Goal: Information Seeking & Learning: Learn about a topic

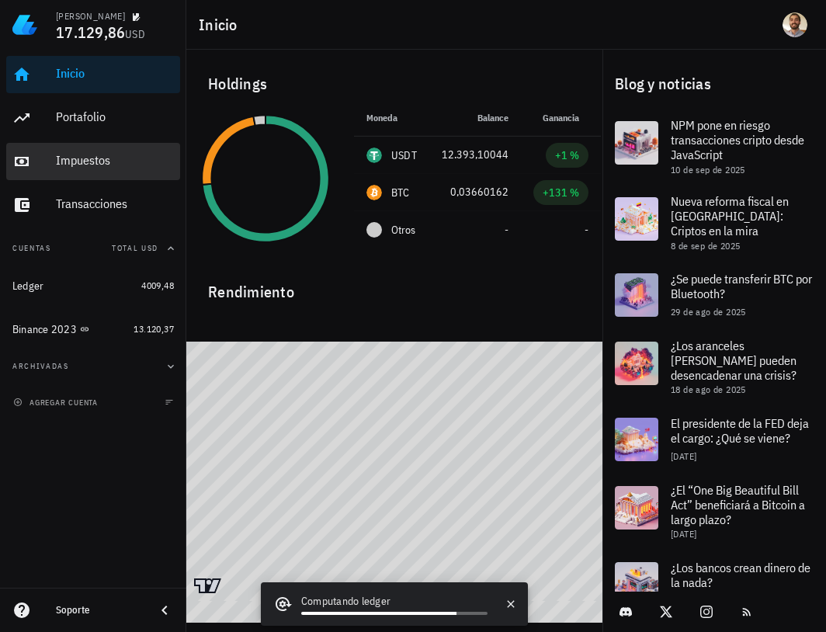
click at [97, 158] on div "Impuestos" at bounding box center [115, 160] width 118 height 15
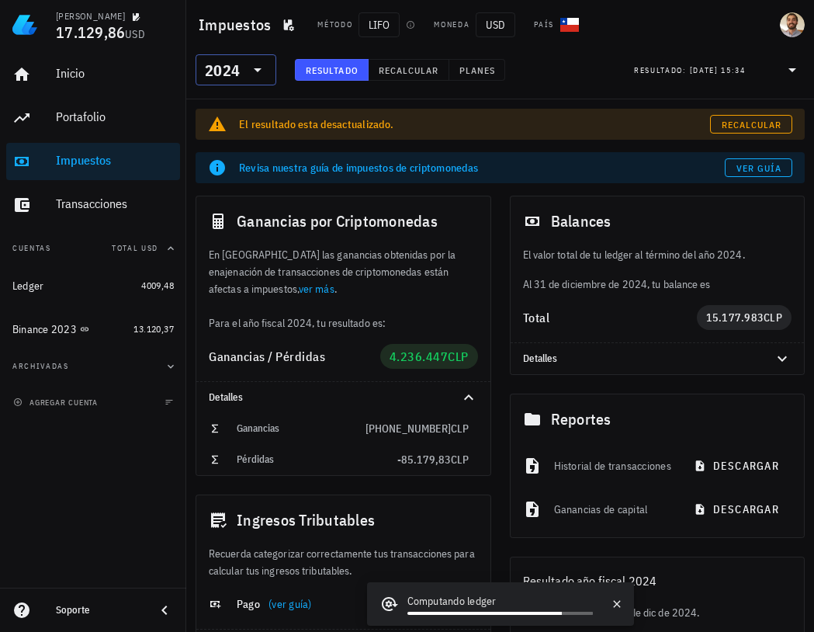
click at [257, 78] on icon at bounding box center [257, 70] width 19 height 19
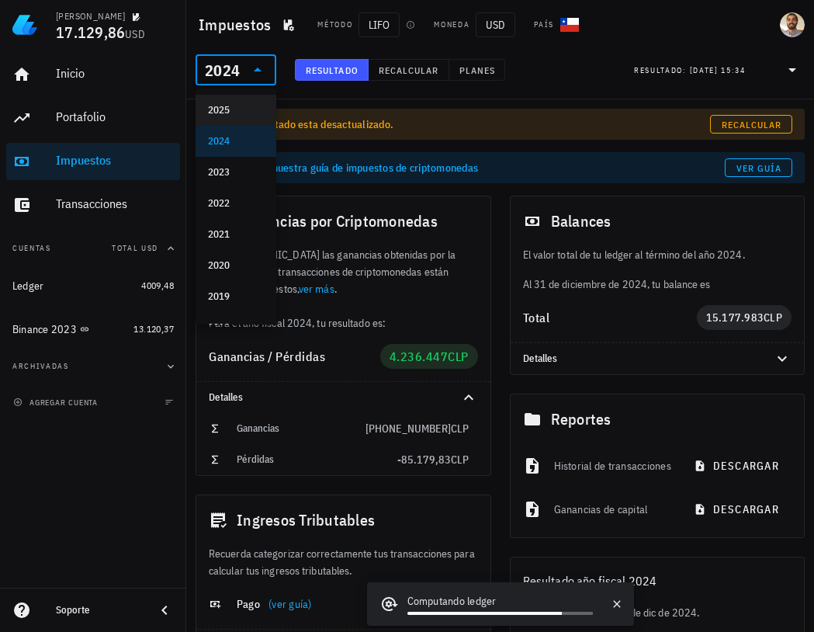
click at [236, 112] on div "2025" at bounding box center [236, 110] width 56 height 12
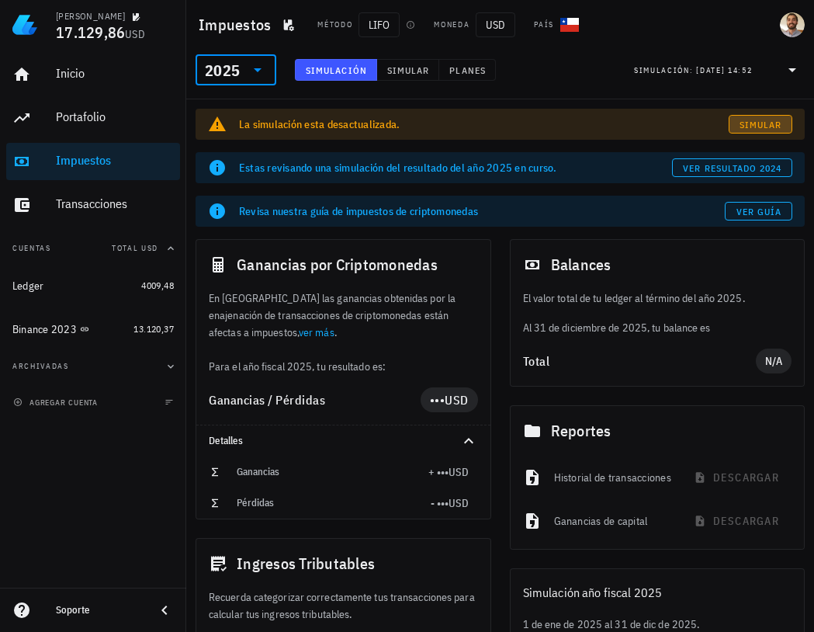
click at [750, 127] on span "Simular" at bounding box center [760, 125] width 43 height 12
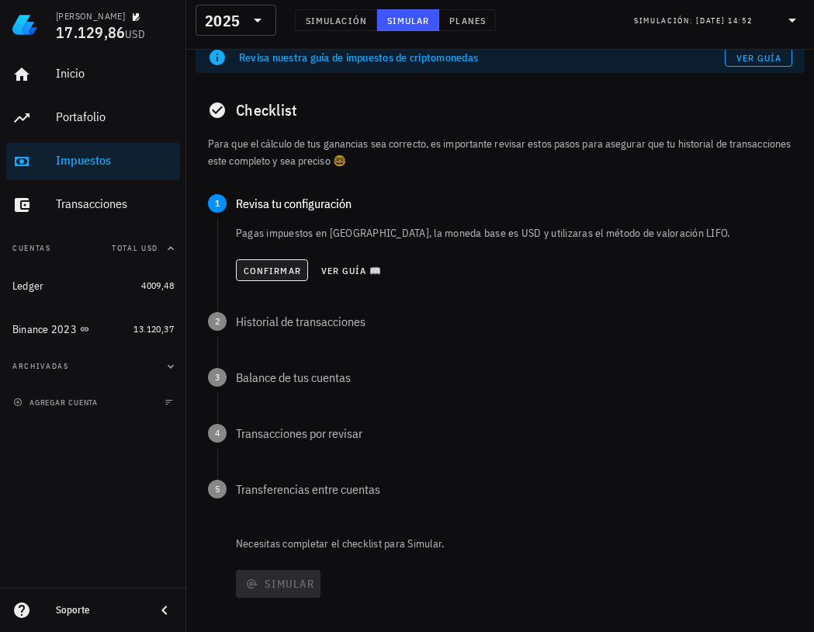
scroll to position [155, 0]
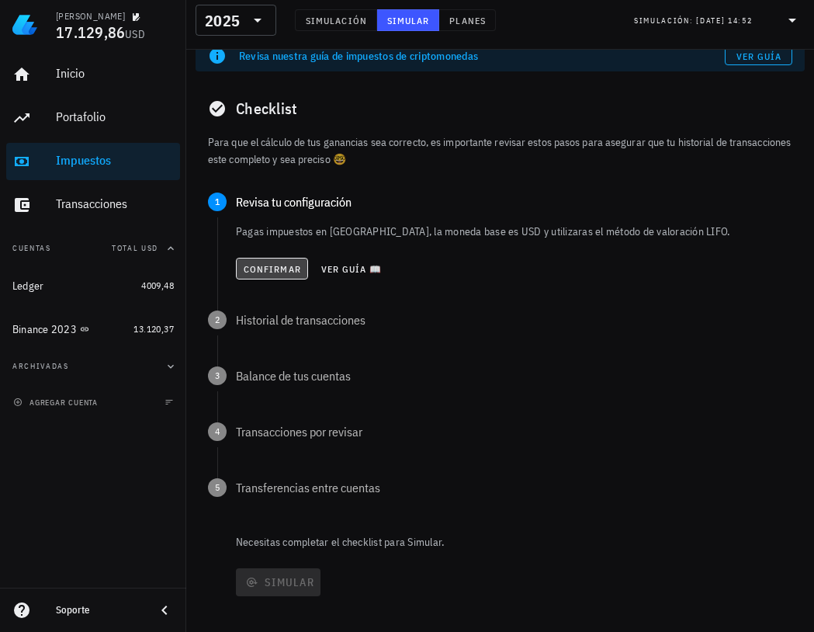
drag, startPoint x: 245, startPoint y: 268, endPoint x: 318, endPoint y: 281, distance: 74.9
click at [245, 268] on span "Confirmar" at bounding box center [272, 269] width 58 height 12
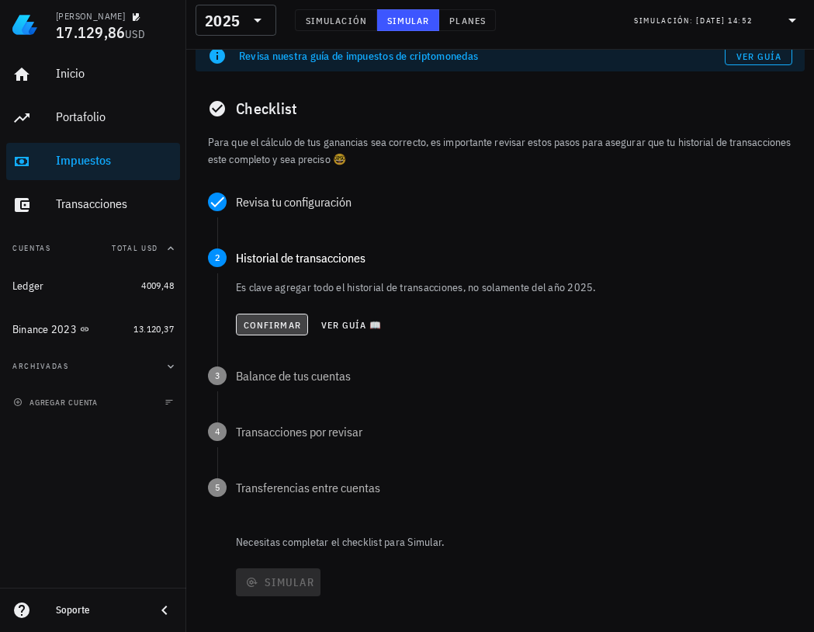
click at [273, 330] on span "Confirmar" at bounding box center [272, 325] width 58 height 12
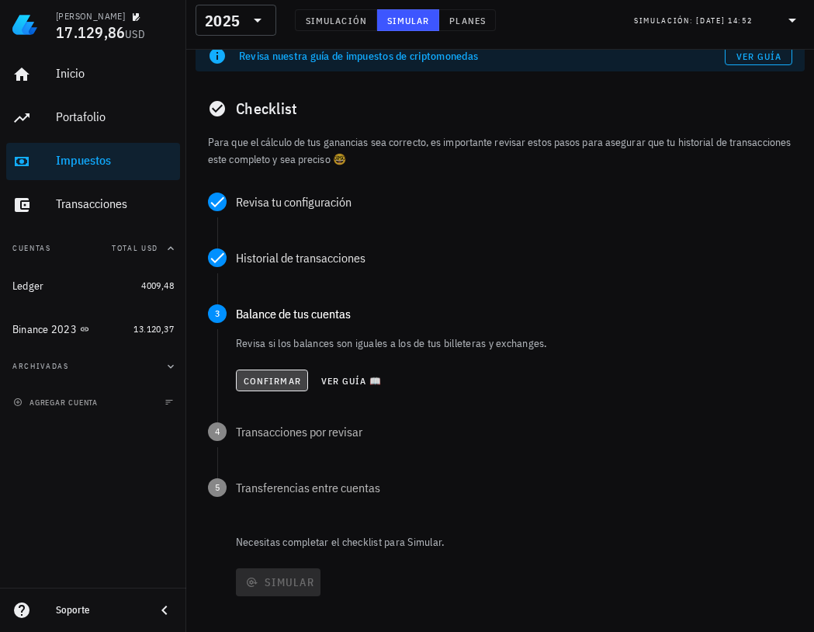
click at [276, 383] on span "Confirmar" at bounding box center [272, 381] width 58 height 12
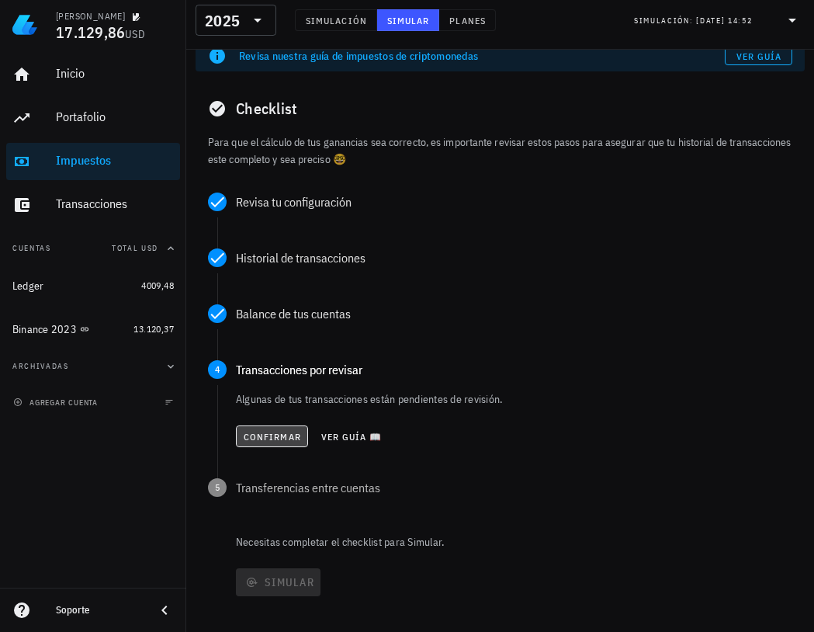
click at [272, 442] on span "Confirmar" at bounding box center [272, 437] width 58 height 12
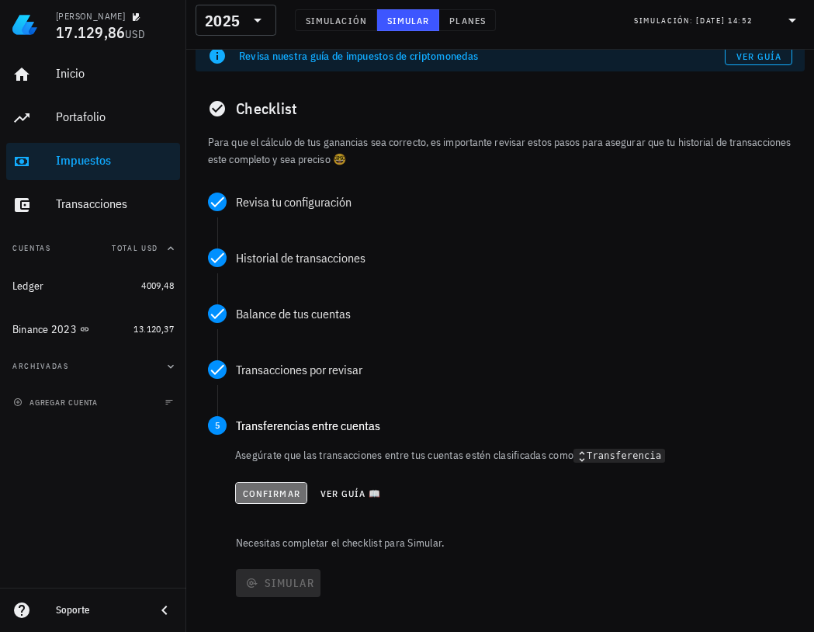
click at [274, 497] on span "Confirmar" at bounding box center [271, 494] width 58 height 12
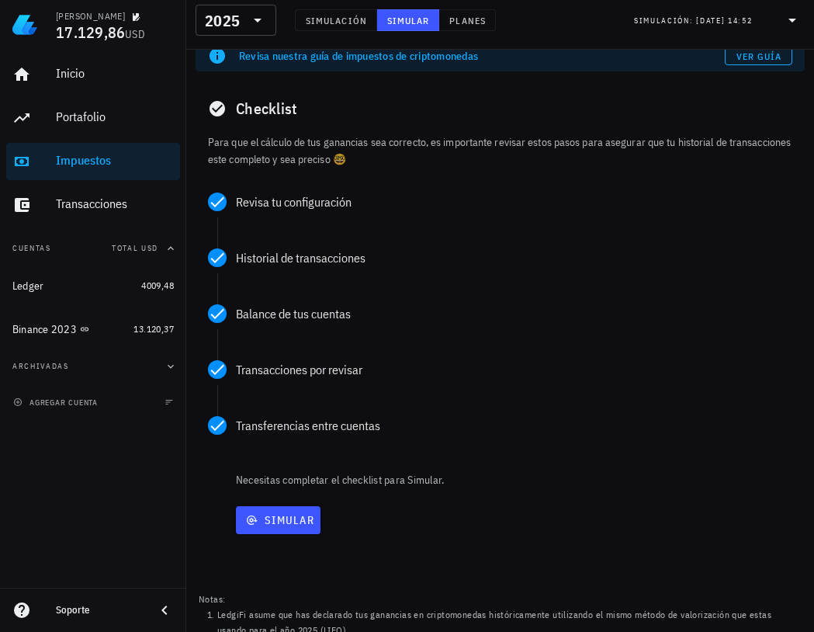
click at [300, 534] on div "Simular" at bounding box center [519, 520] width 572 height 40
click at [286, 529] on button "Simular" at bounding box center [278, 520] width 85 height 28
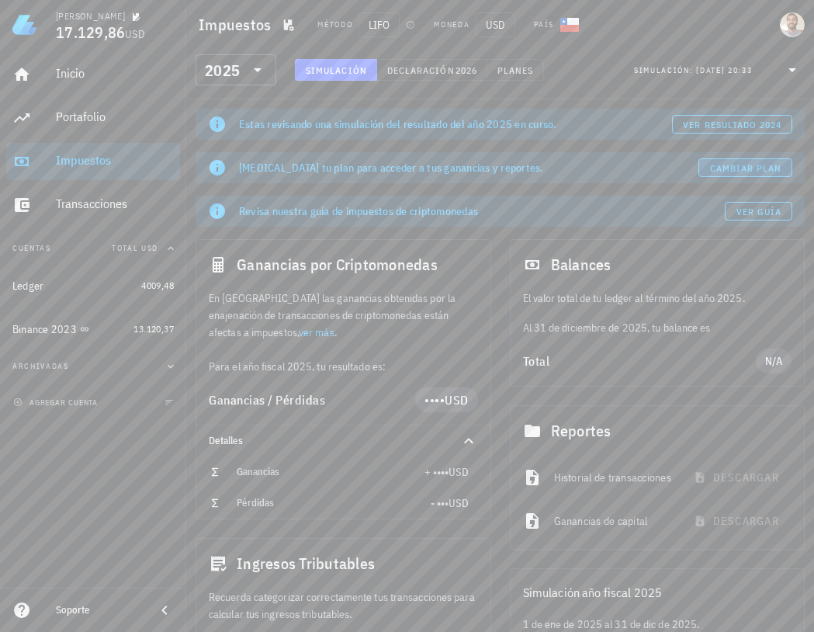
click at [734, 168] on span "Cambiar plan" at bounding box center [746, 168] width 73 height 12
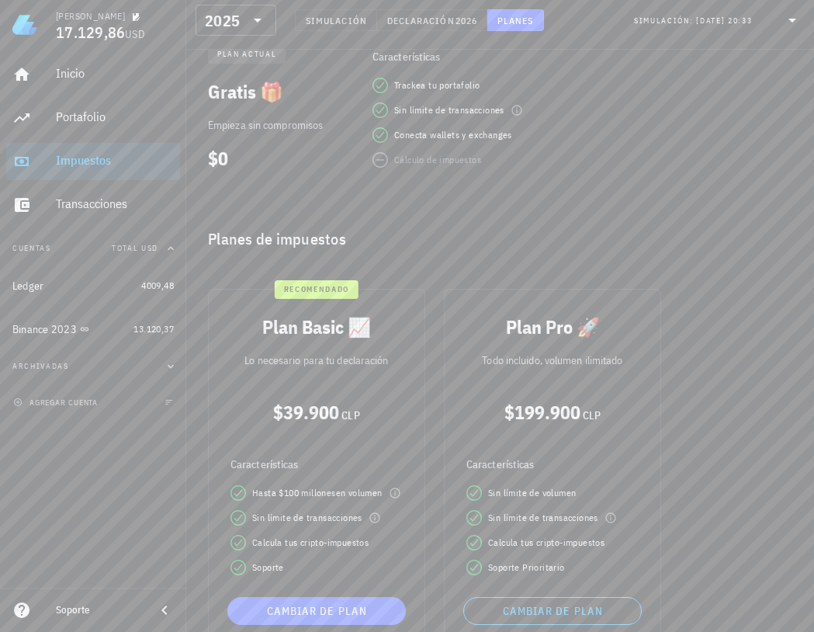
scroll to position [466, 0]
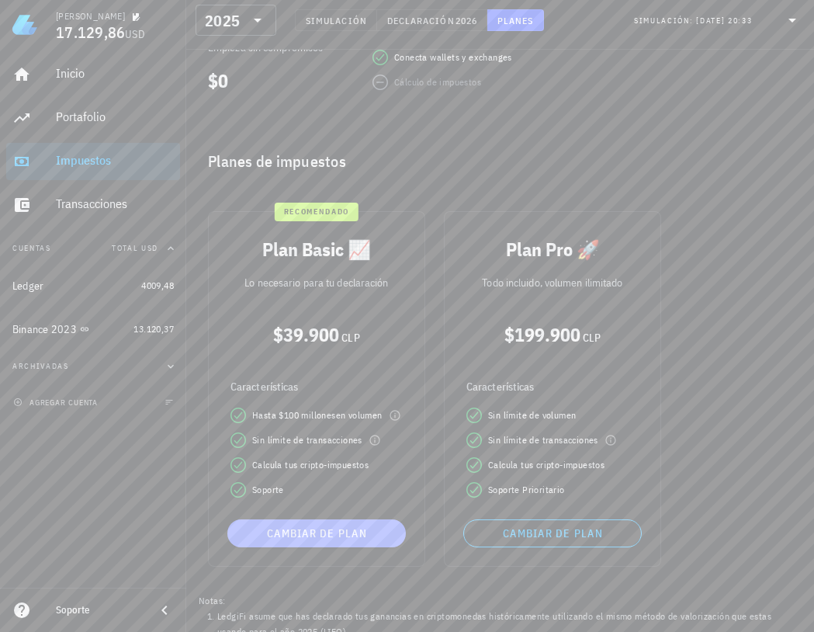
click at [359, 529] on span "Cambiar de plan" at bounding box center [317, 533] width 166 height 14
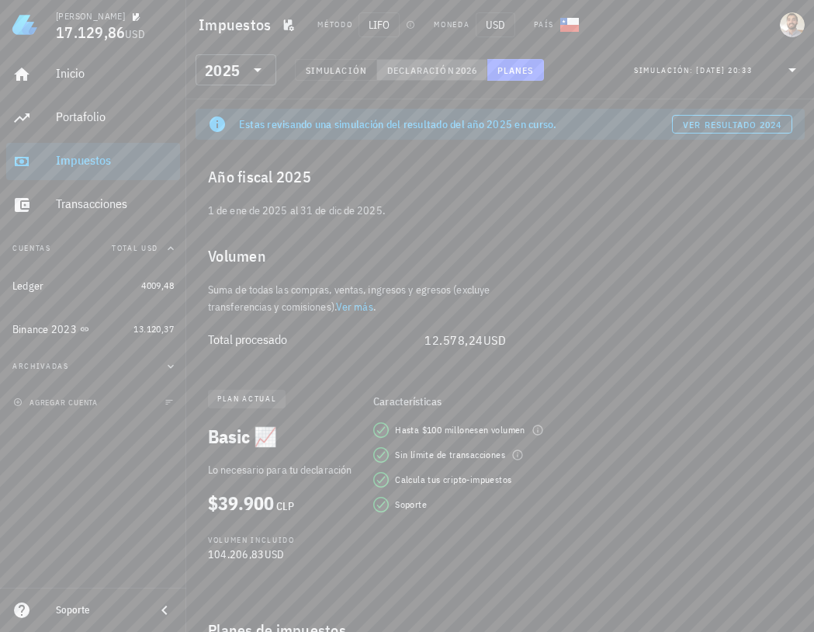
click at [444, 75] on span "Declaración" at bounding box center [421, 70] width 68 height 12
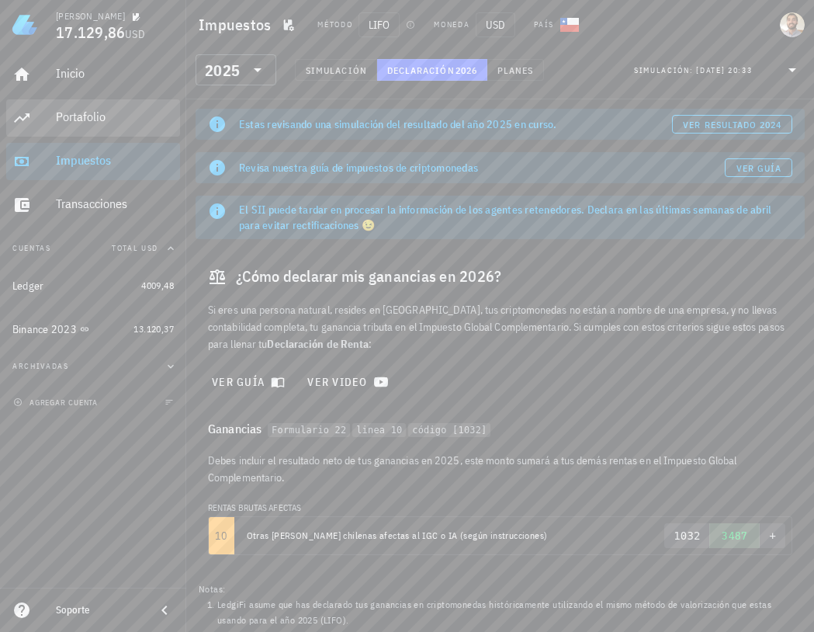
click at [100, 106] on div "Portafolio" at bounding box center [115, 117] width 118 height 35
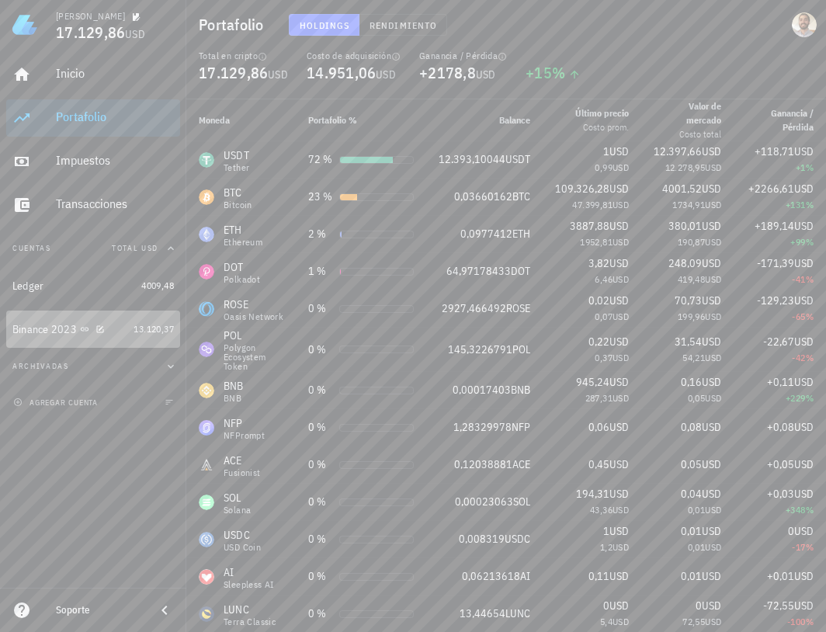
click at [42, 336] on div "Binance 2023" at bounding box center [69, 329] width 115 height 15
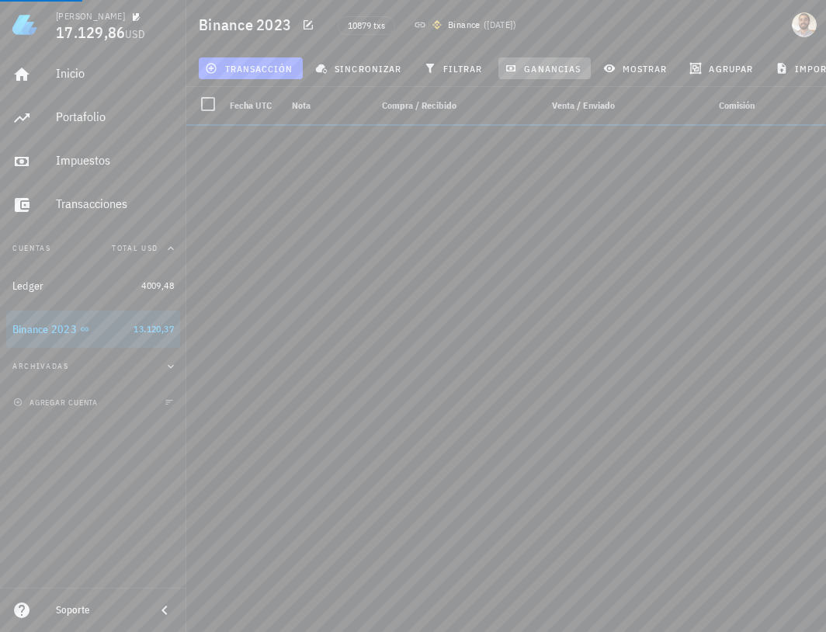
click at [536, 69] on span "ganancias" at bounding box center [544, 68] width 73 height 12
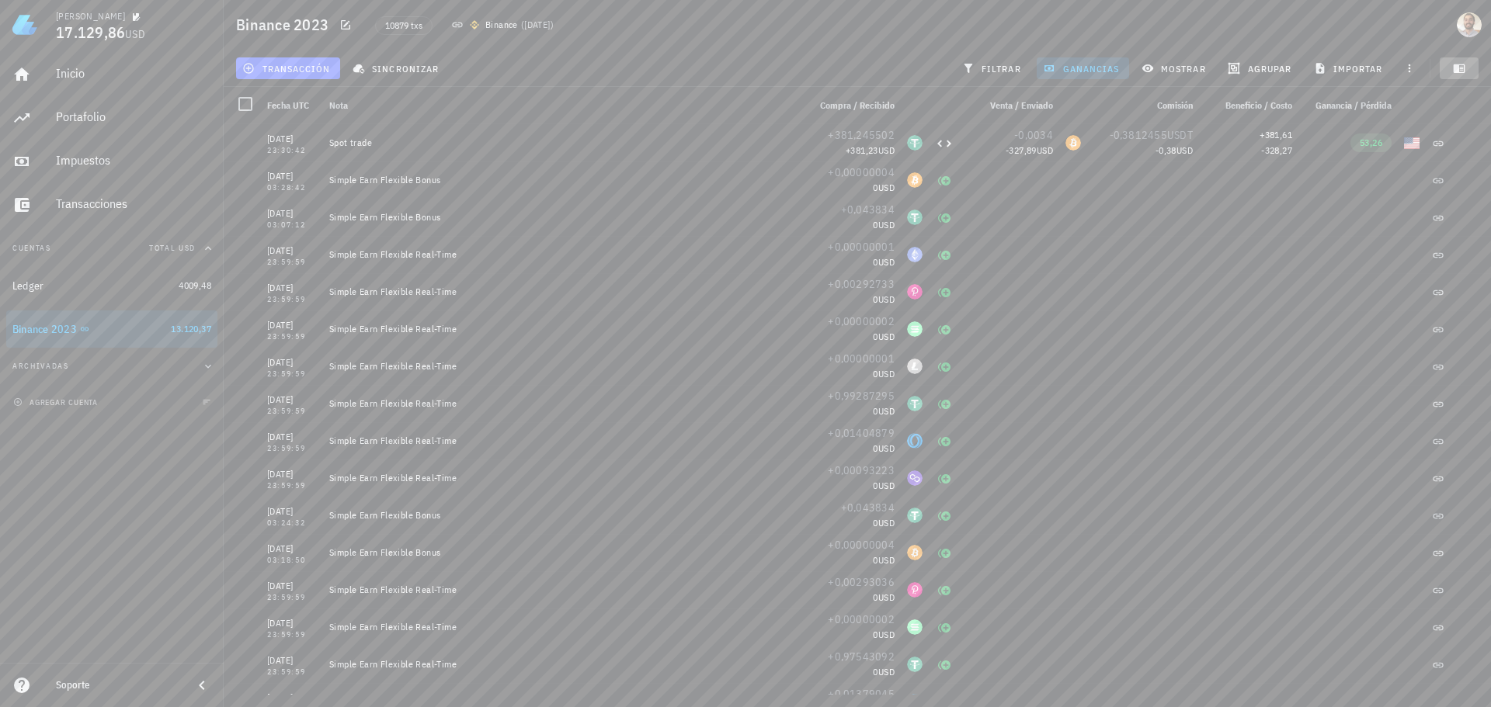
click at [825, 69] on icon "button" at bounding box center [1459, 68] width 12 height 9
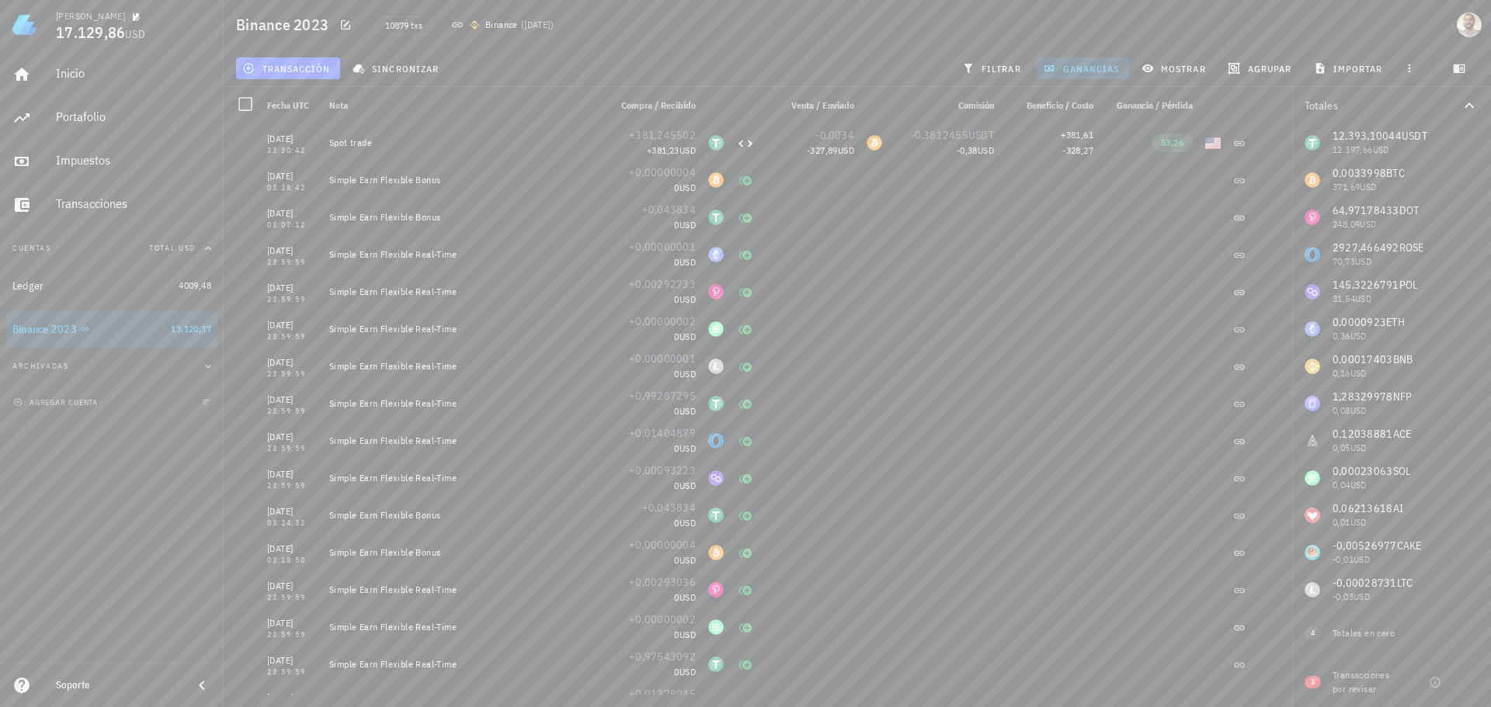
scroll to position [7, 0]
click at [825, 631] on icon "button" at bounding box center [1434, 682] width 10 height 10
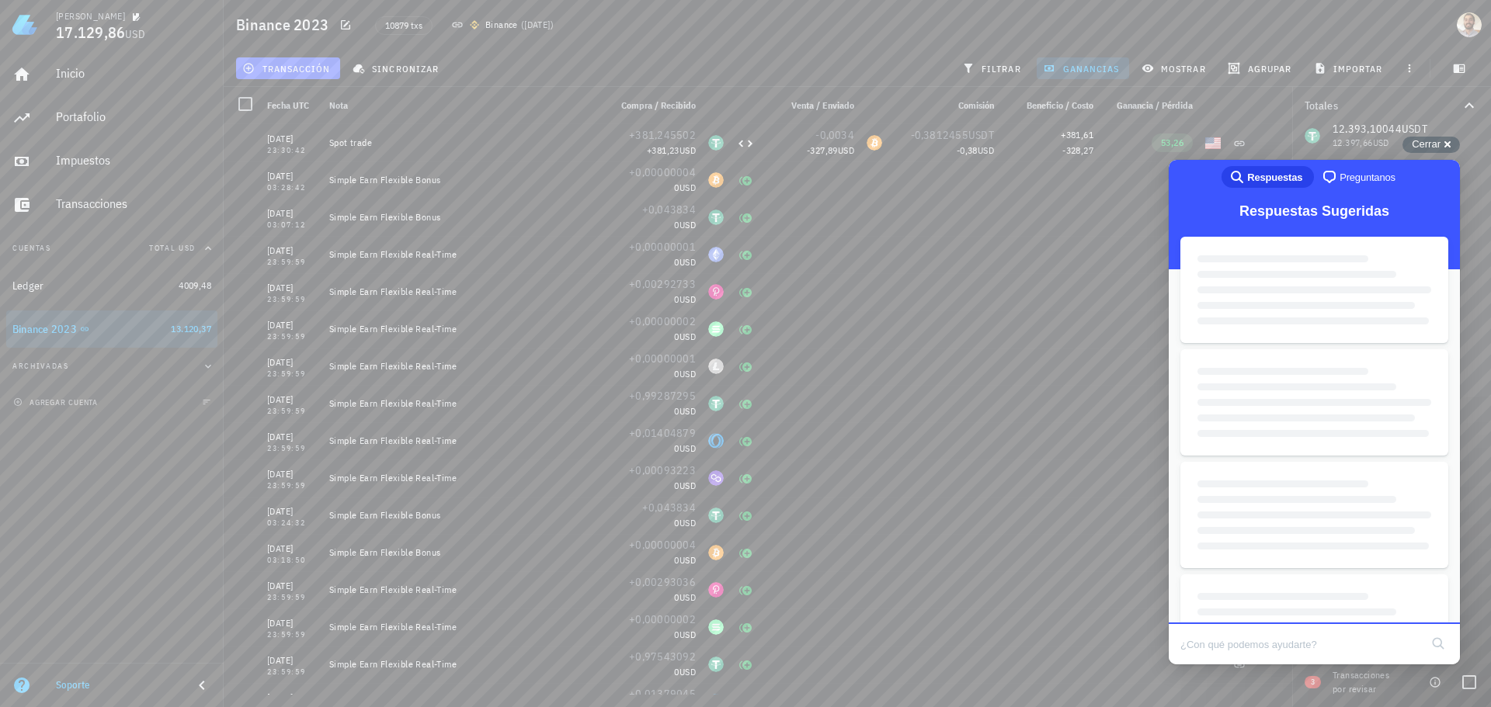
scroll to position [0, 0]
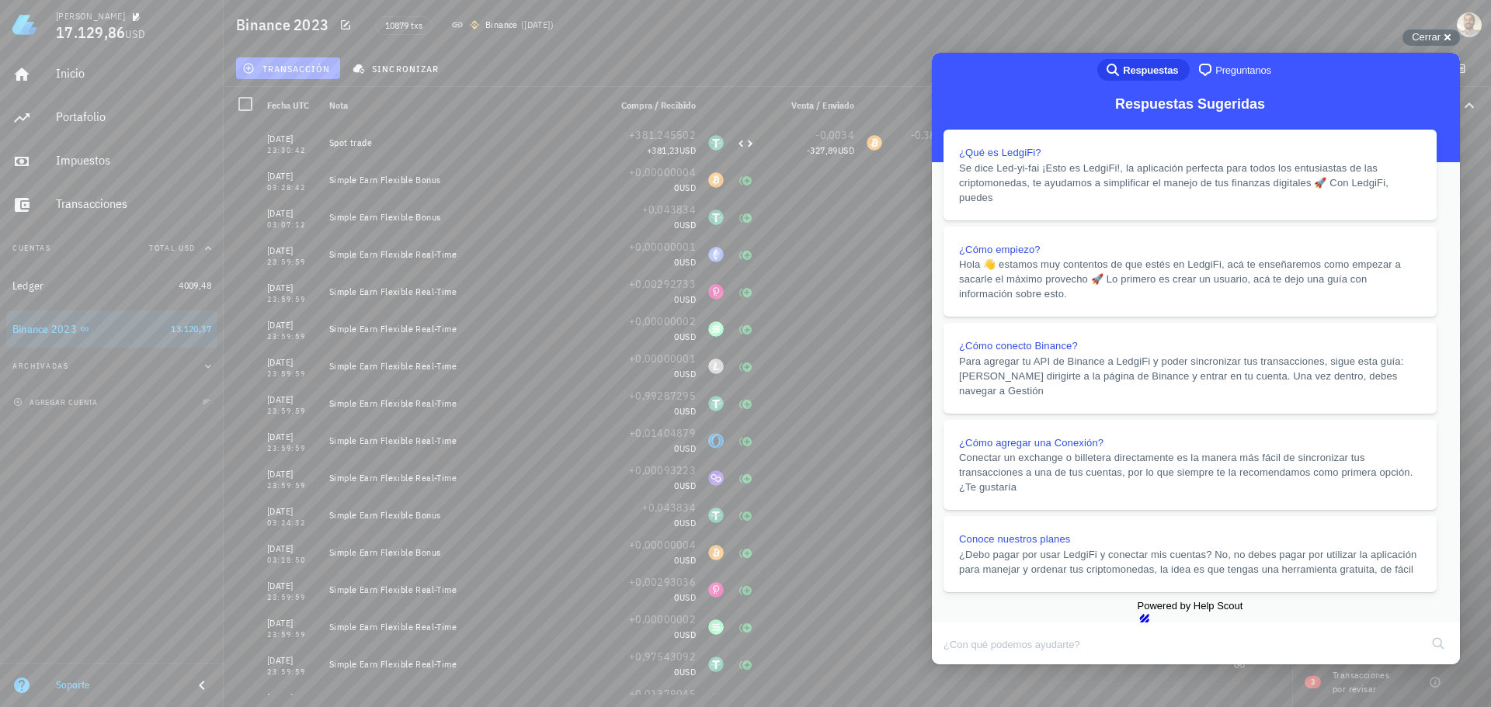
click at [825, 631] on button "Close" at bounding box center [946, 675] width 28 height 20
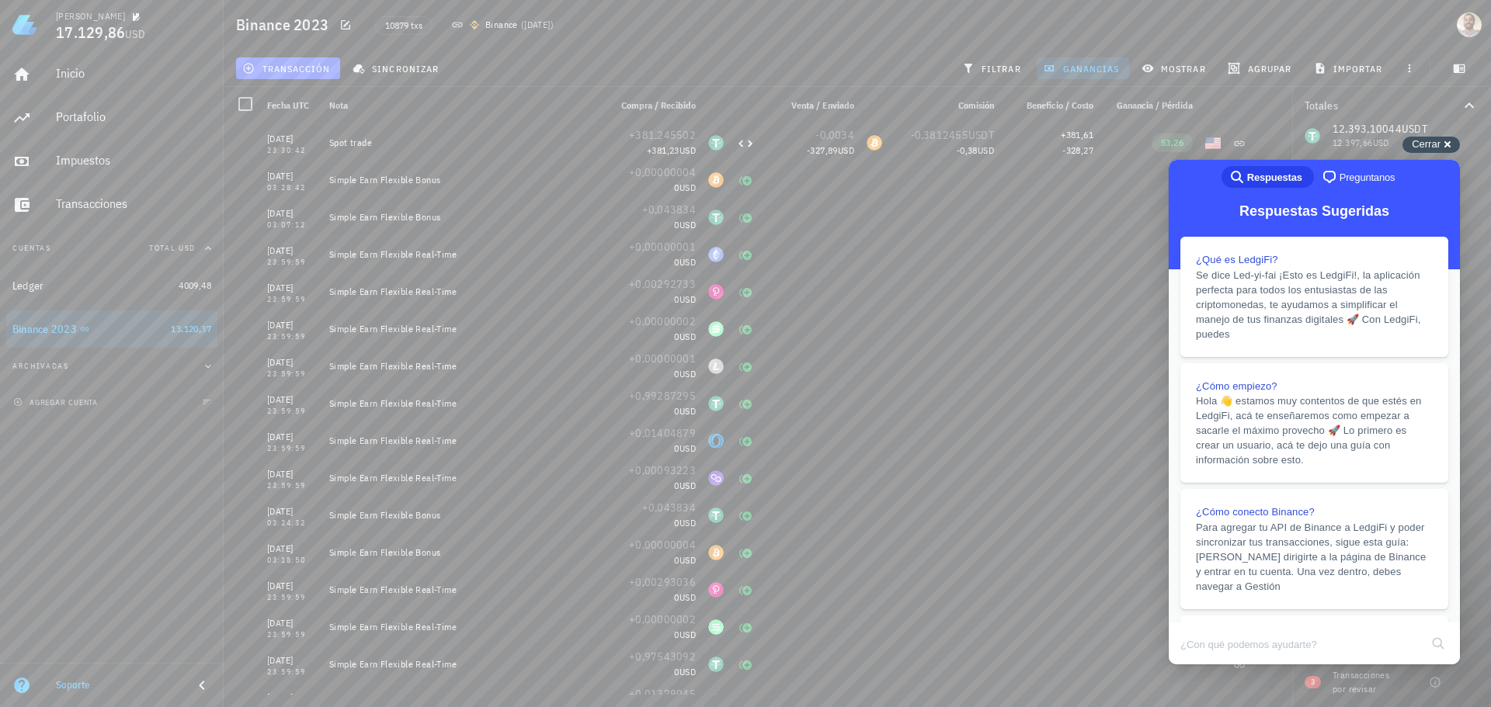
click at [825, 145] on span "Cerrar" at bounding box center [1425, 144] width 29 height 12
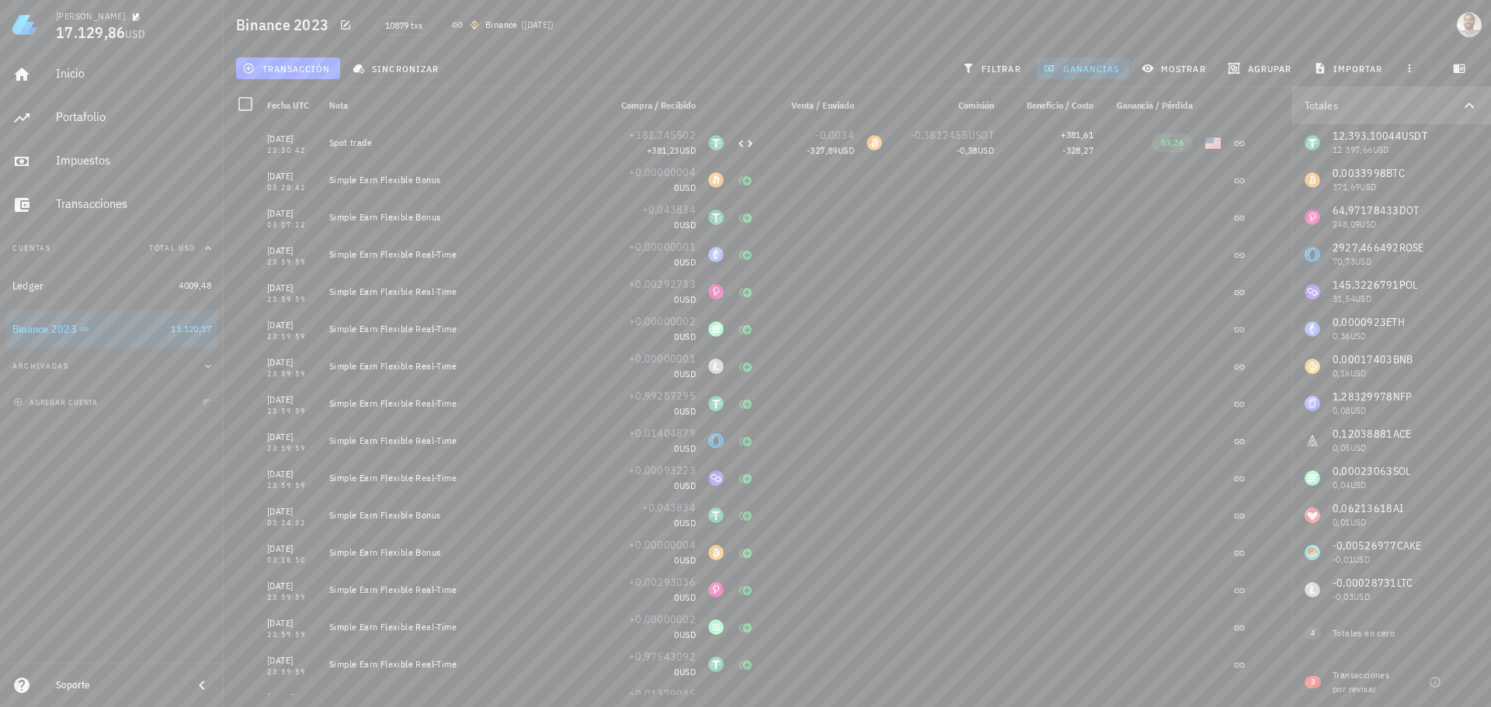
drag, startPoint x: 1466, startPoint y: 109, endPoint x: 1455, endPoint y: 117, distance: 13.4
click at [825, 109] on icon "button" at bounding box center [1468, 105] width 19 height 19
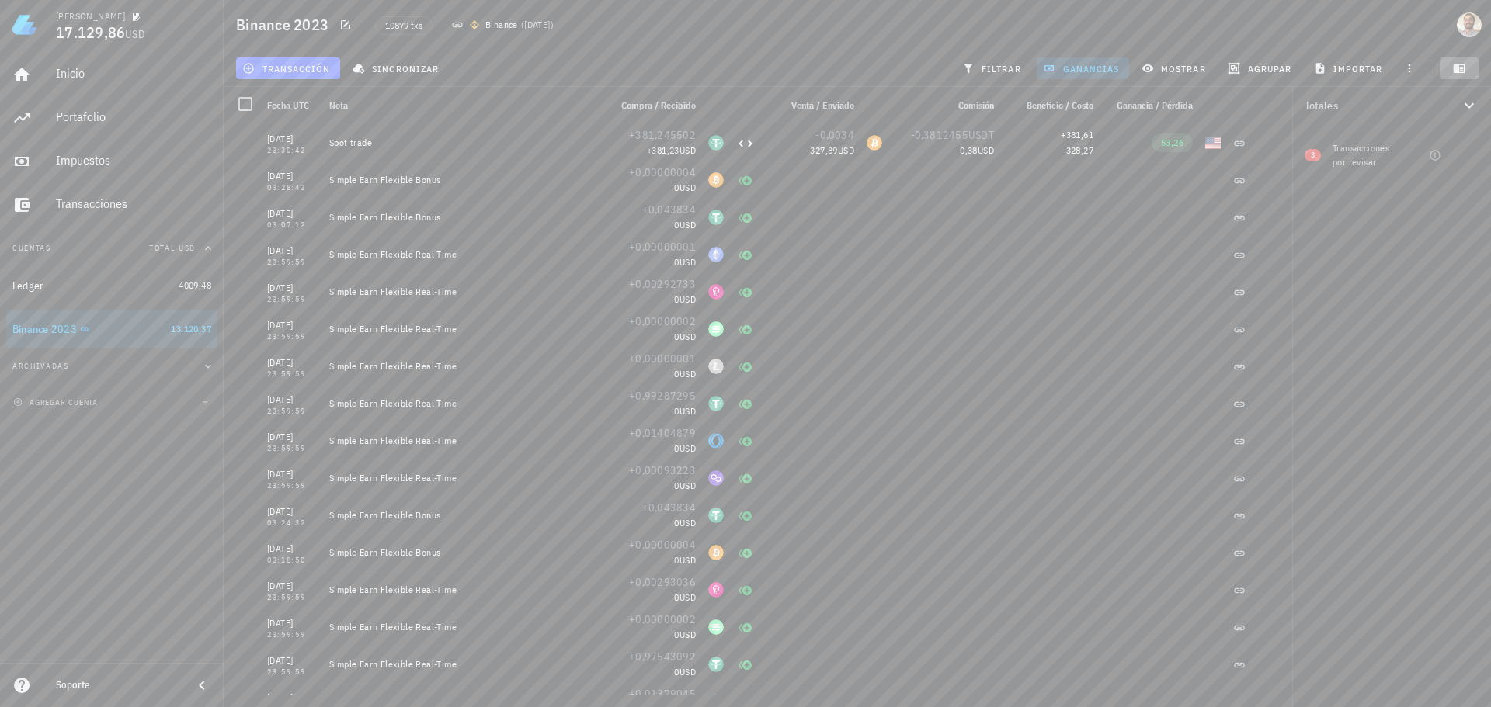
click at [825, 70] on span "button" at bounding box center [1458, 68] width 39 height 12
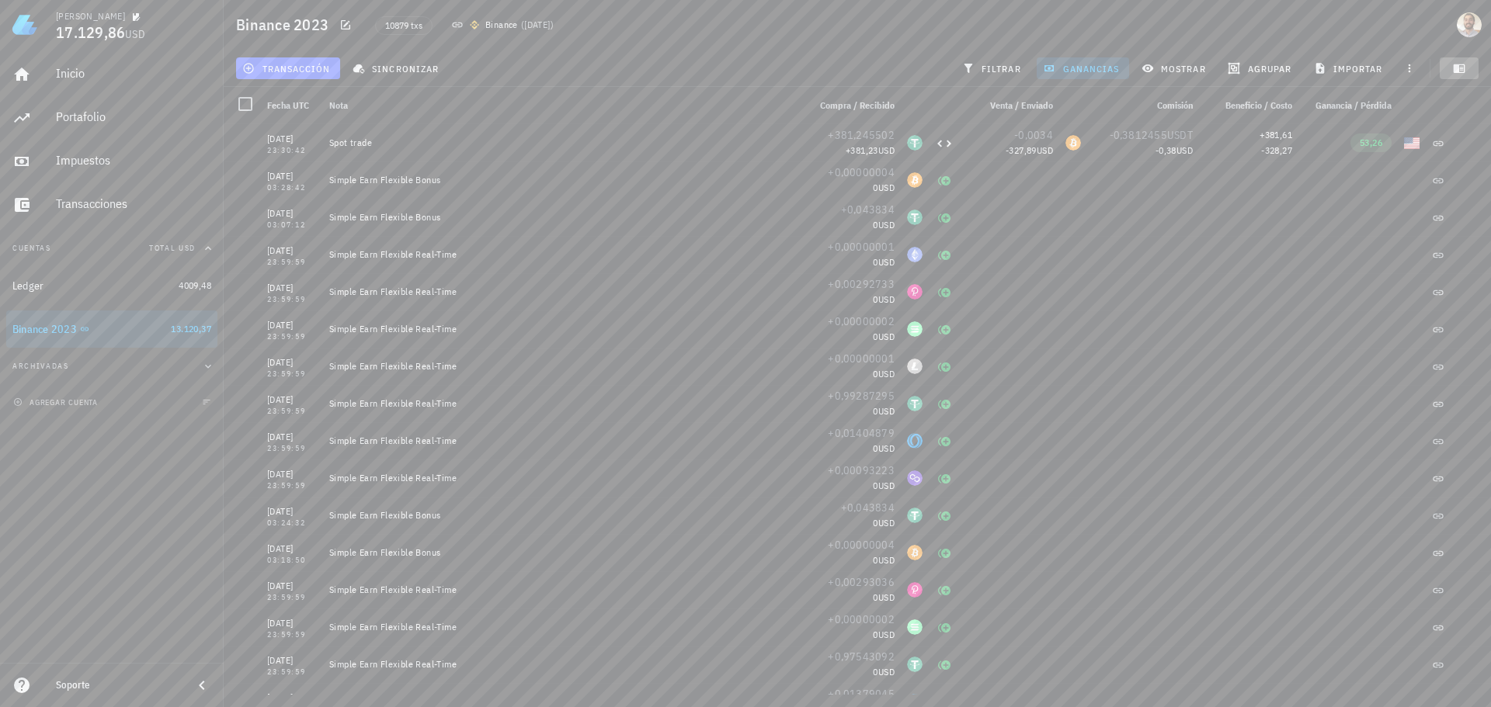
click at [825, 69] on span "button" at bounding box center [1458, 68] width 39 height 12
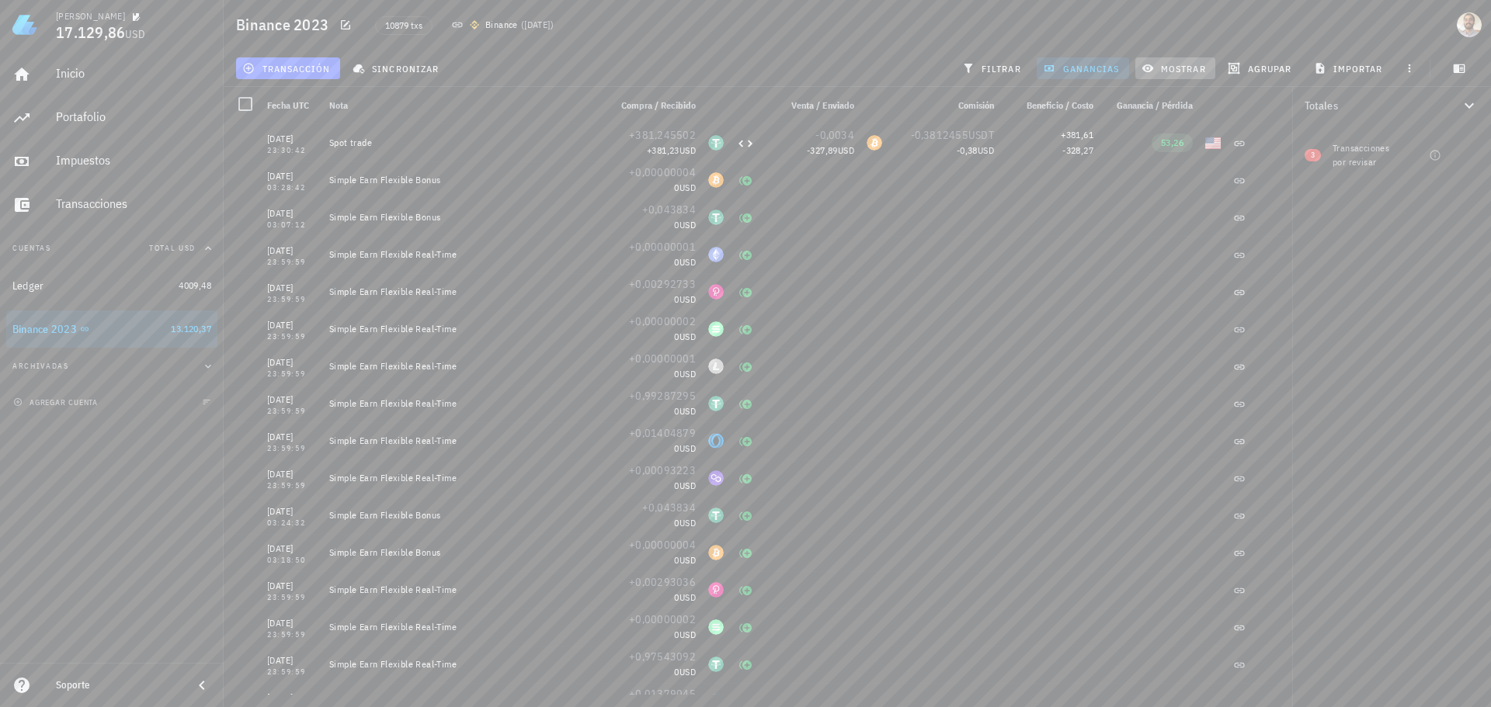
click at [825, 68] on span "mostrar" at bounding box center [1174, 68] width 61 height 12
click at [825, 66] on span "ganancias" at bounding box center [1082, 68] width 73 height 12
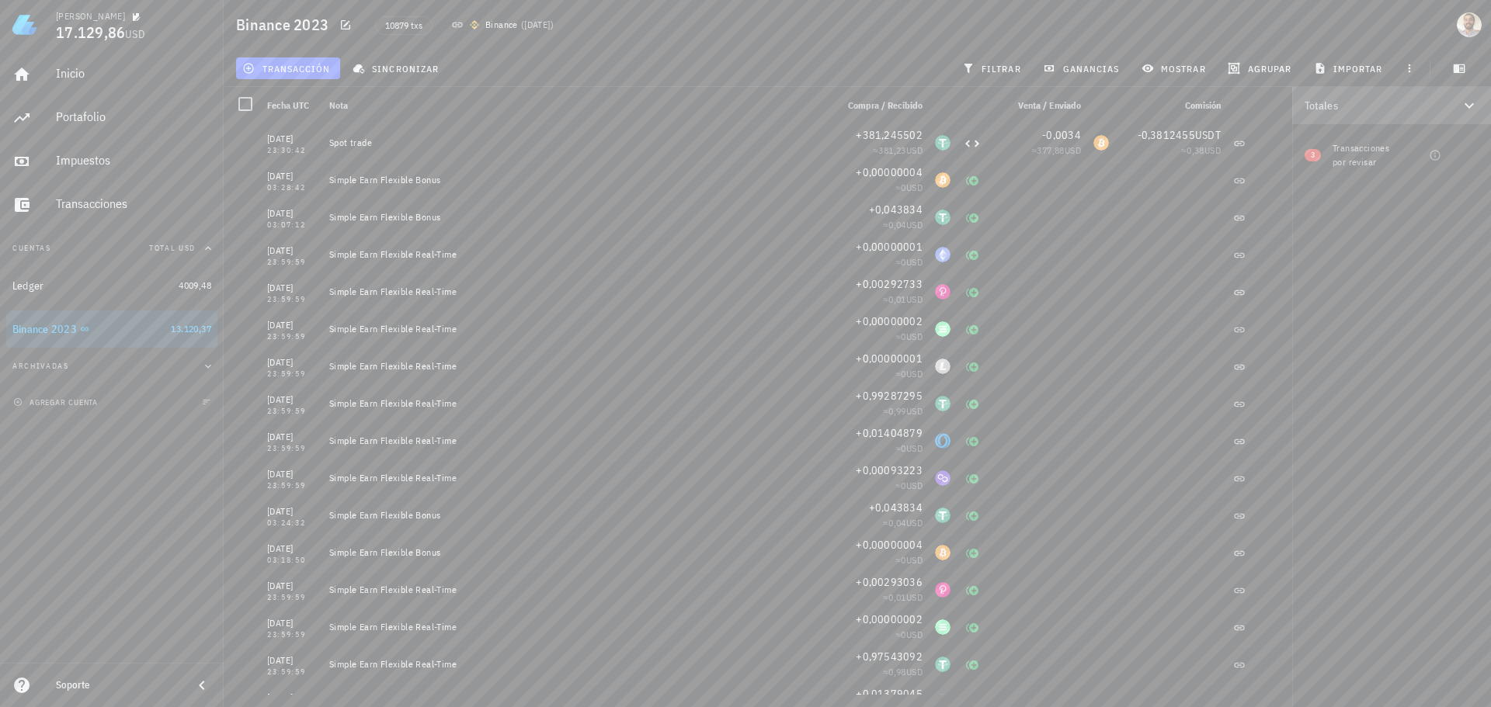
click at [825, 114] on icon "button" at bounding box center [1468, 105] width 19 height 19
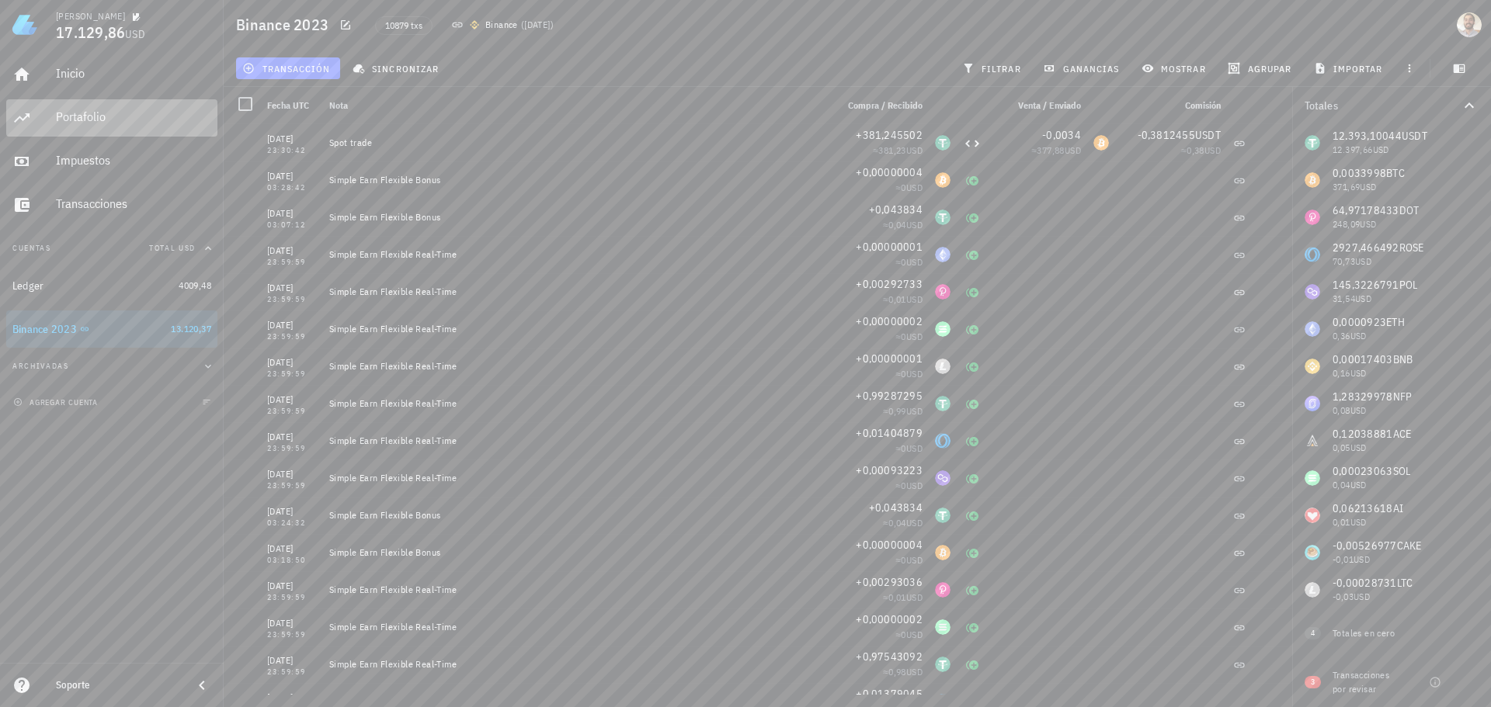
click at [85, 111] on div "Portafolio" at bounding box center [133, 116] width 155 height 15
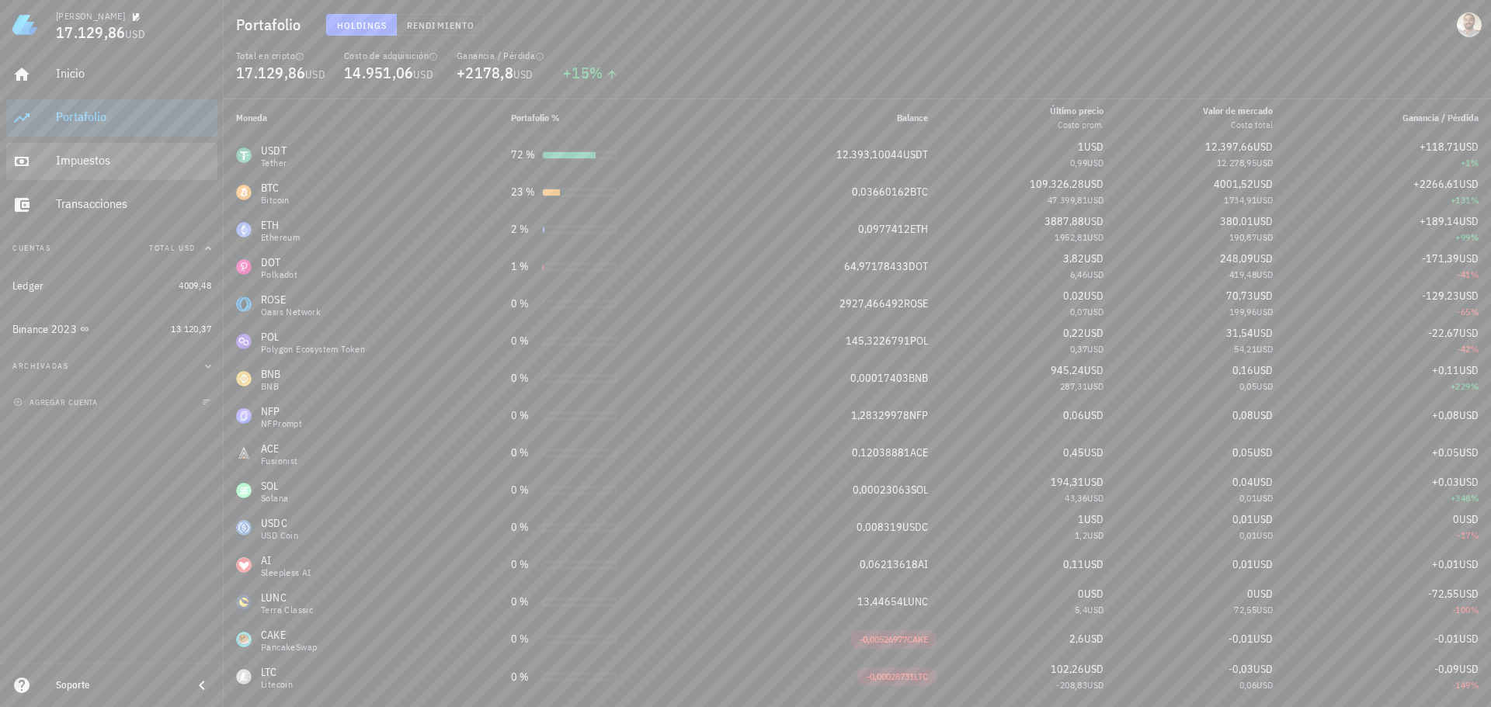
click at [95, 154] on div "Impuestos" at bounding box center [133, 160] width 155 height 15
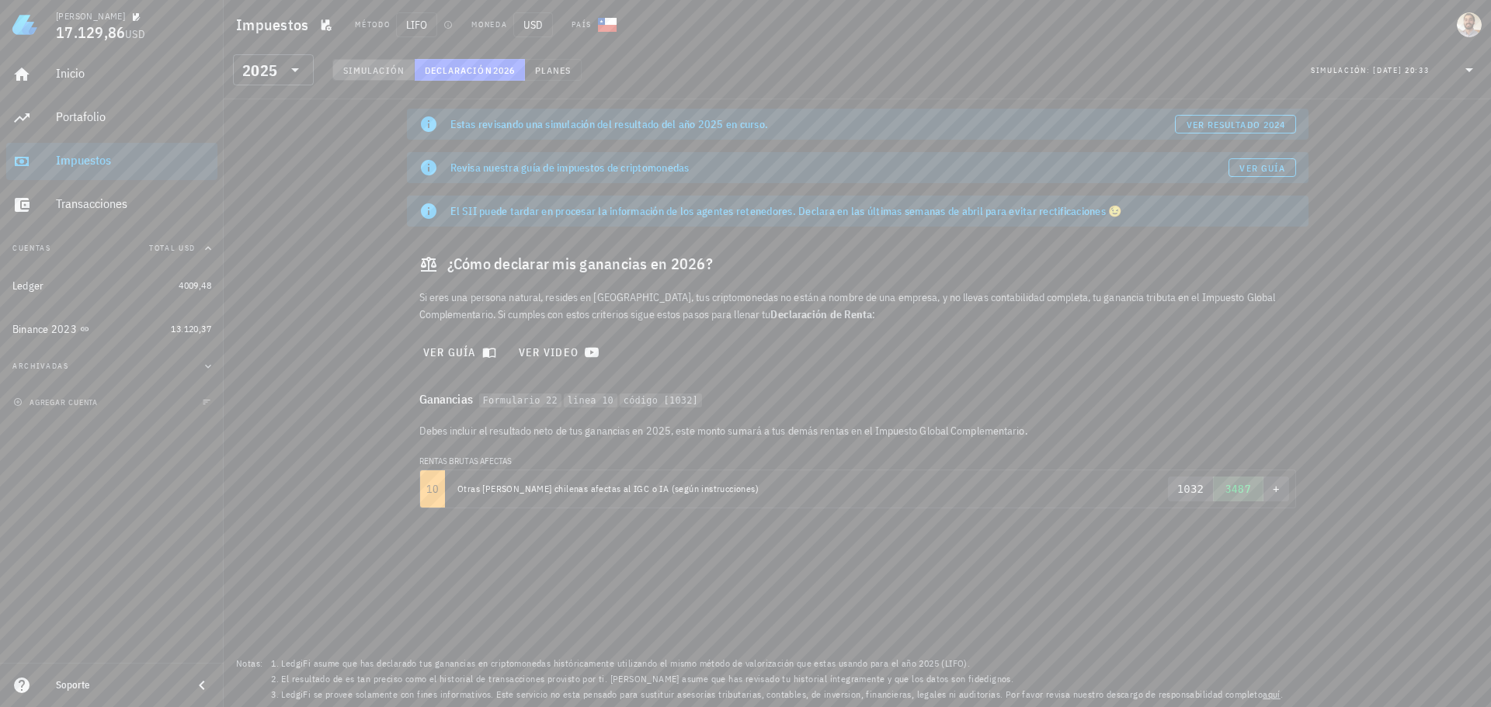
click at [371, 67] on span "Simulación" at bounding box center [373, 70] width 62 height 12
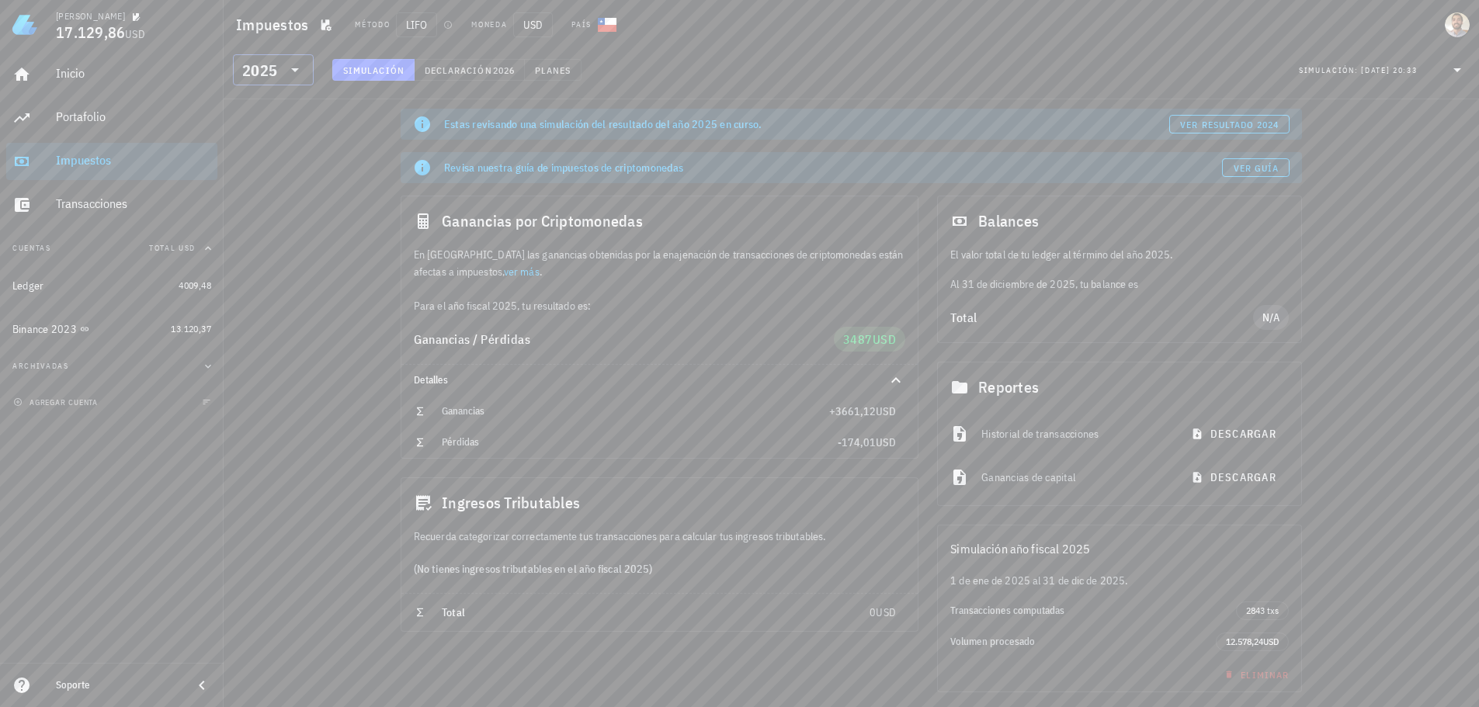
click at [299, 65] on icon at bounding box center [295, 70] width 19 height 19
click at [276, 140] on div "2024" at bounding box center [273, 141] width 56 height 12
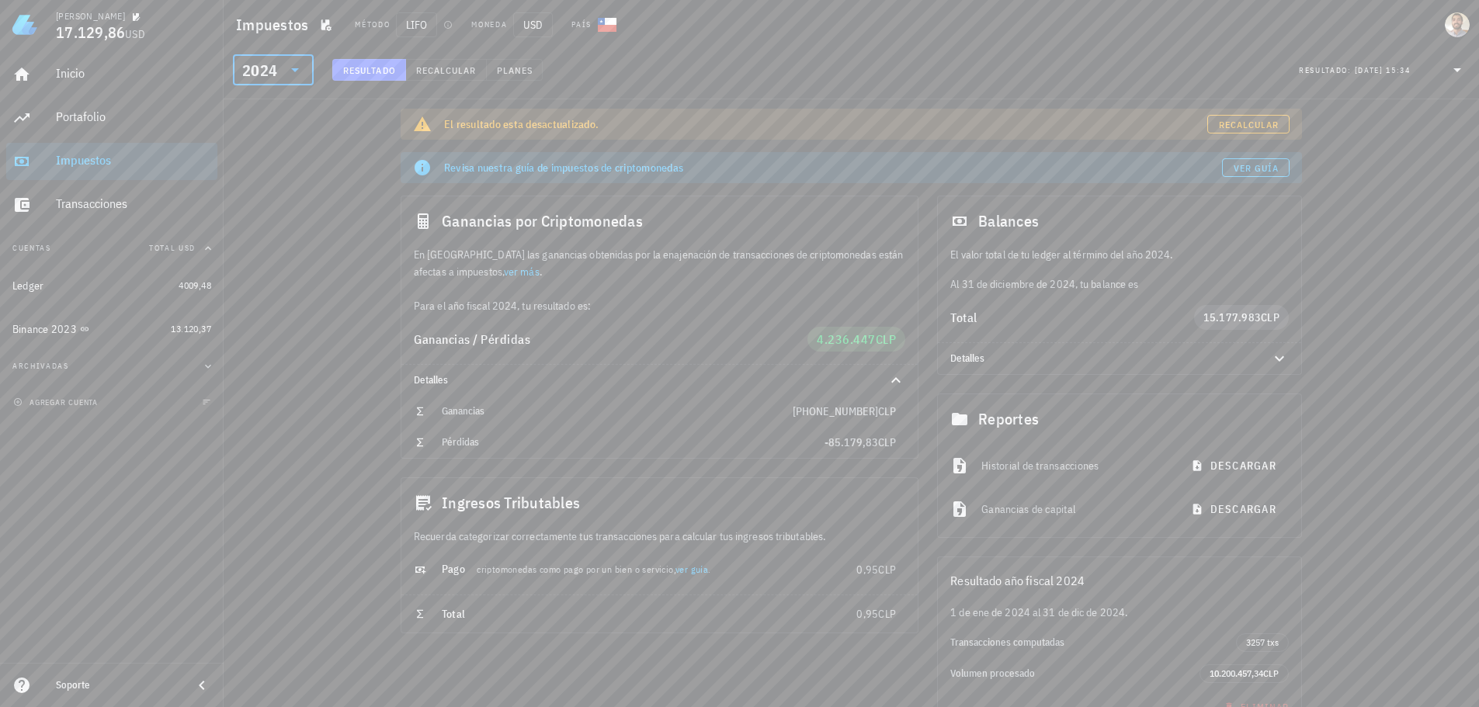
click at [301, 68] on icon at bounding box center [295, 70] width 19 height 19
click at [265, 114] on div "2025" at bounding box center [273, 110] width 56 height 12
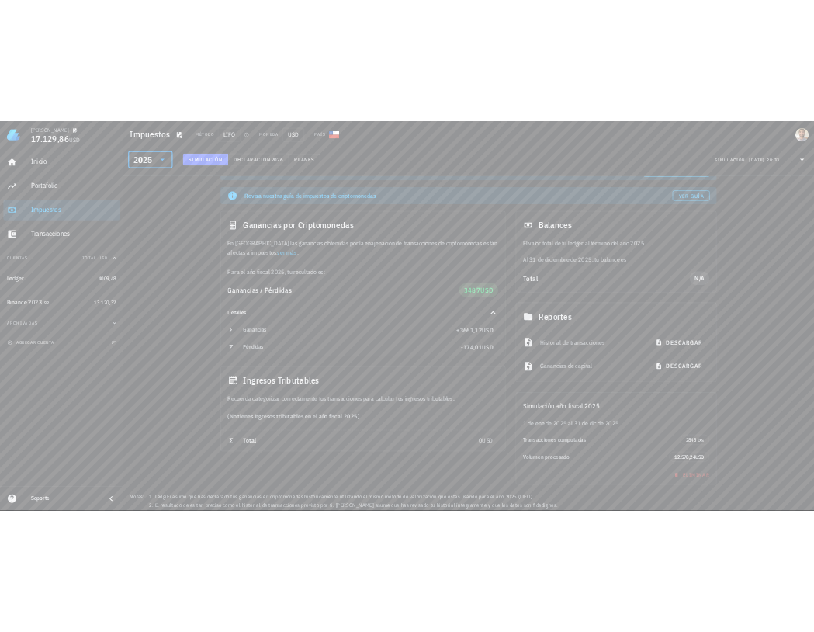
scroll to position [50, 0]
